Goal: Navigation & Orientation: Find specific page/section

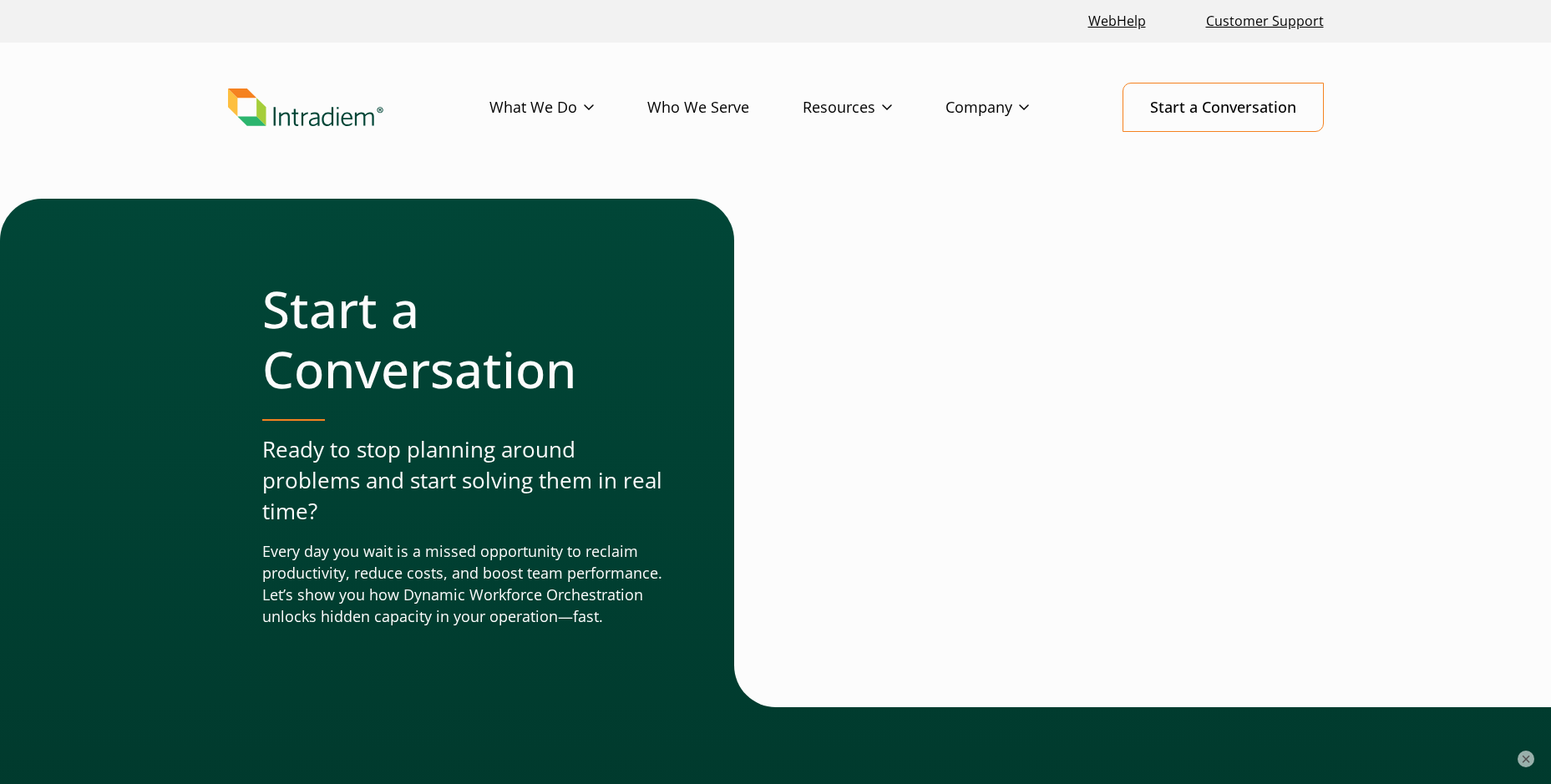
click at [749, 108] on link "Who We Serve" at bounding box center [725, 107] width 155 height 48
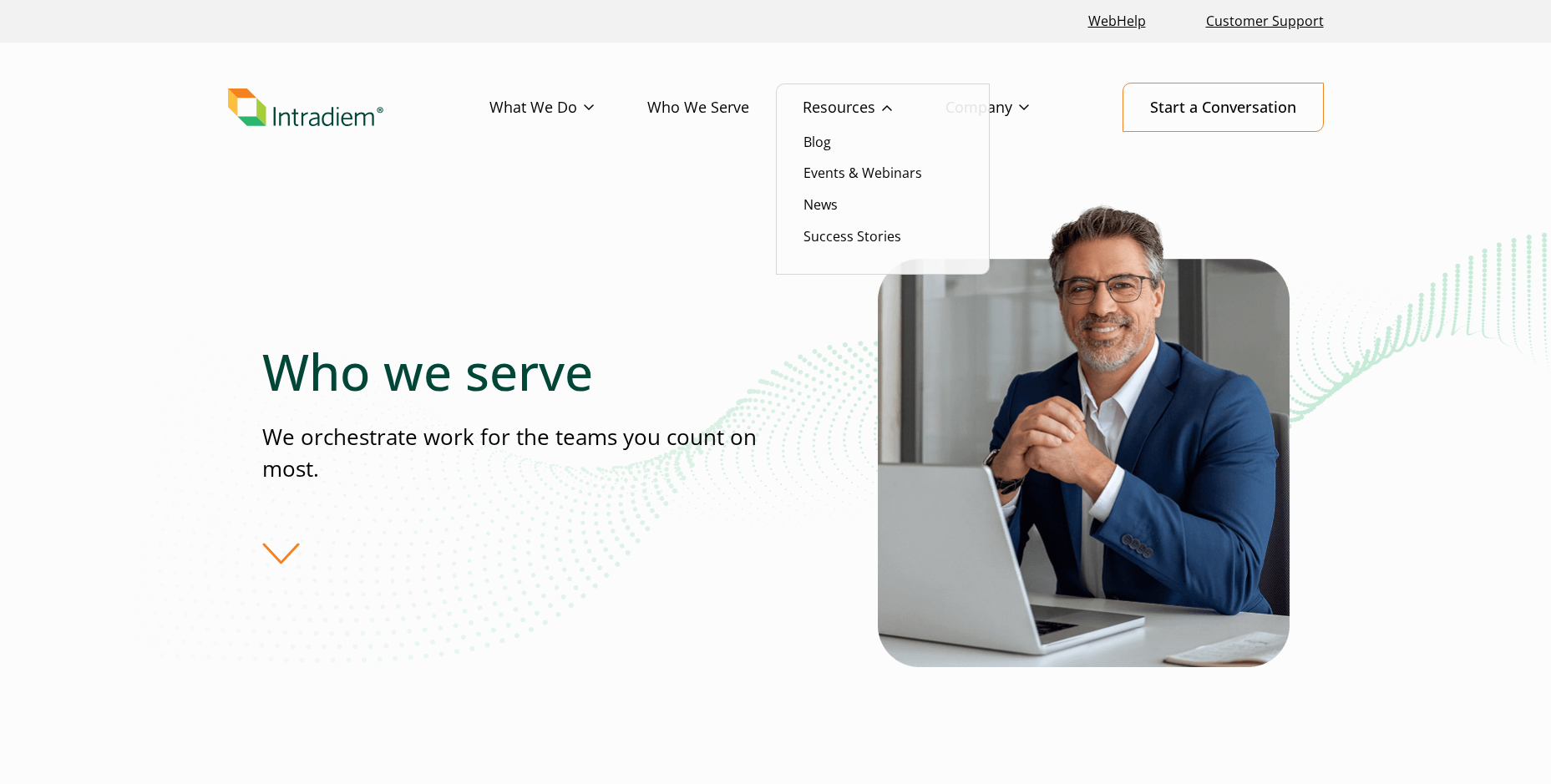
click at [838, 109] on link "Resources" at bounding box center [874, 107] width 143 height 48
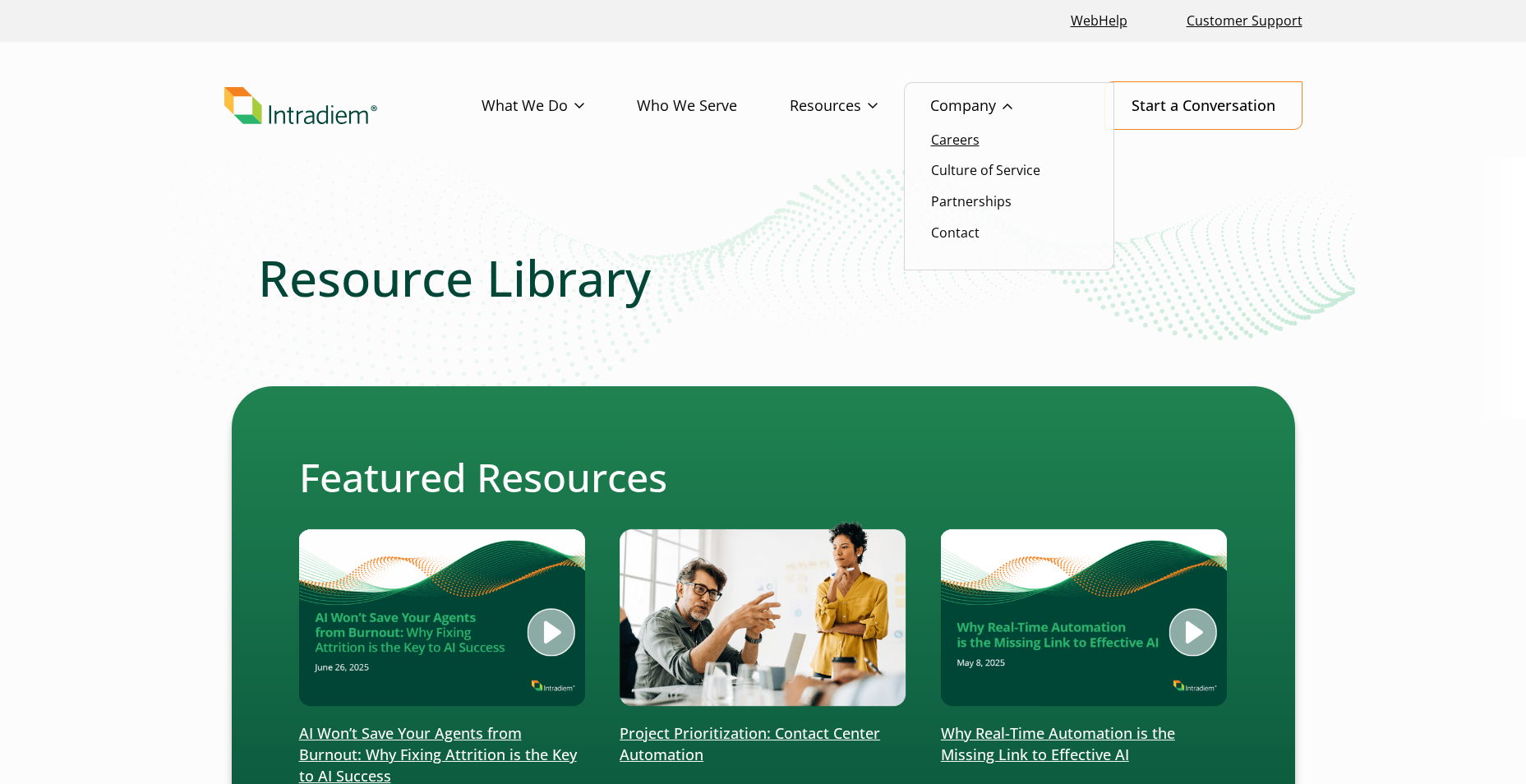
click at [970, 144] on link "Careers" at bounding box center [956, 139] width 48 height 18
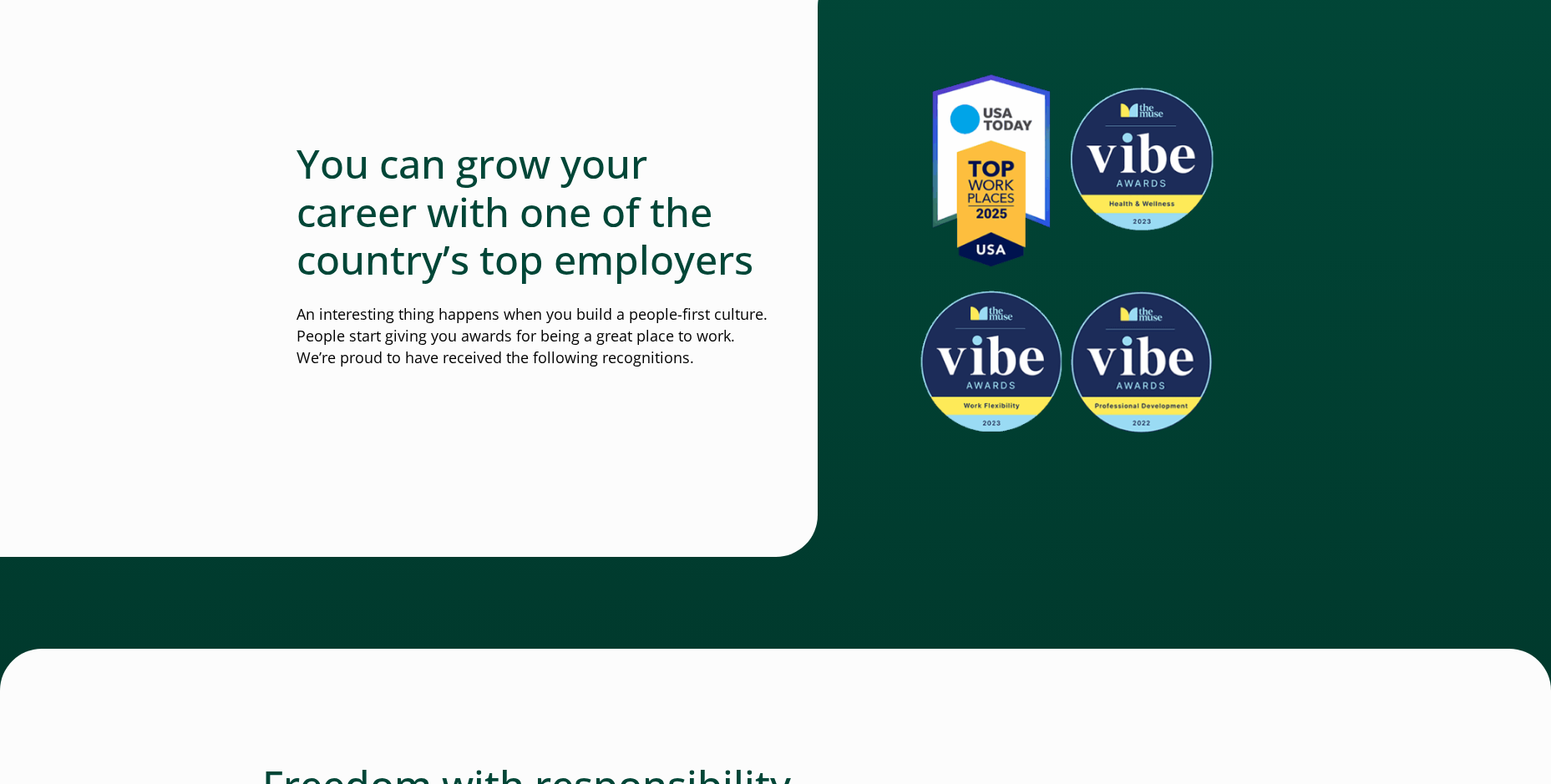
scroll to position [1336, 0]
